Goal: Task Accomplishment & Management: Manage account settings

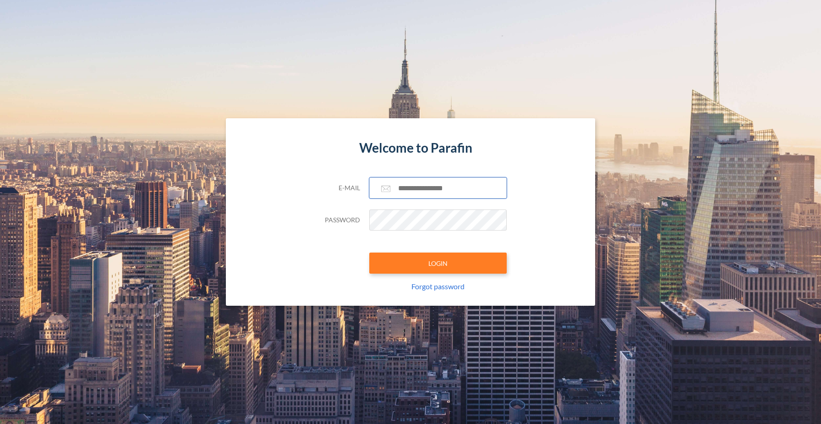
click at [432, 178] on input "text" at bounding box center [437, 187] width 137 height 21
type input "**********"
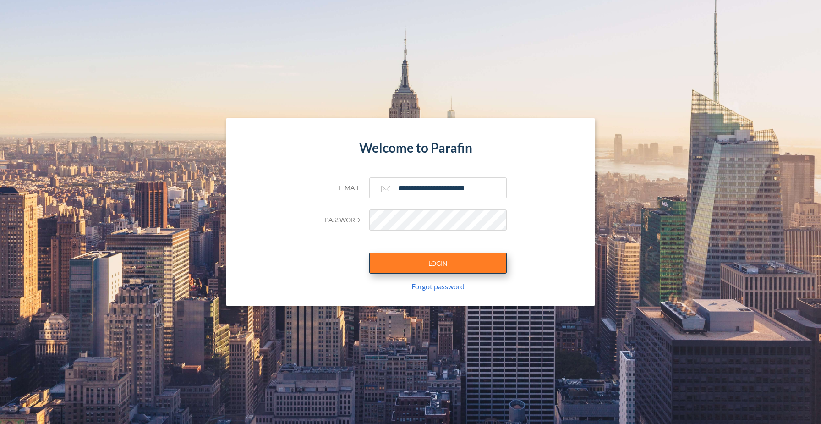
click at [424, 268] on button "LOGIN" at bounding box center [437, 262] width 137 height 21
